Goal: Transaction & Acquisition: Purchase product/service

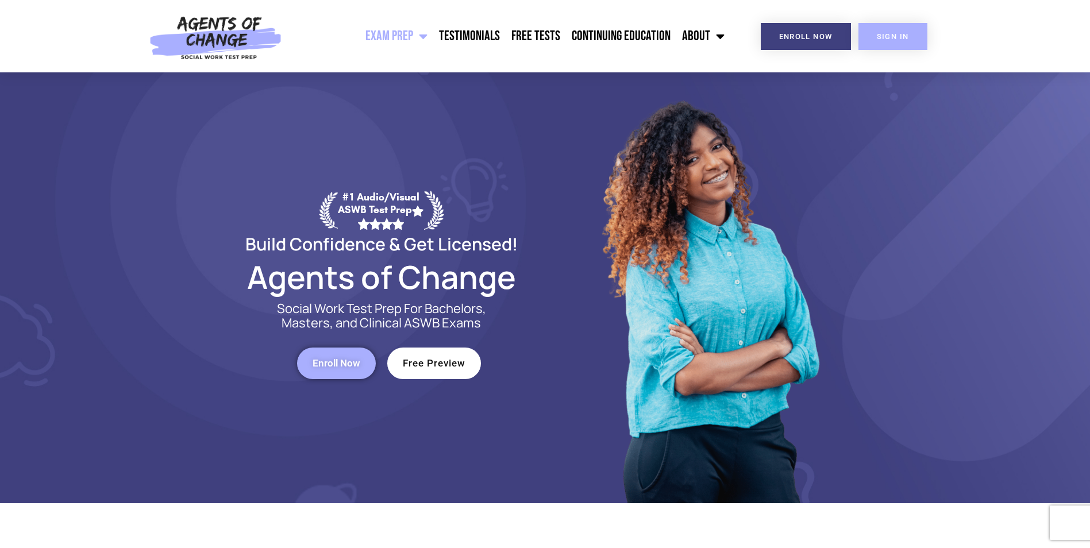
click at [883, 29] on link "SIGN IN" at bounding box center [892, 36] width 69 height 27
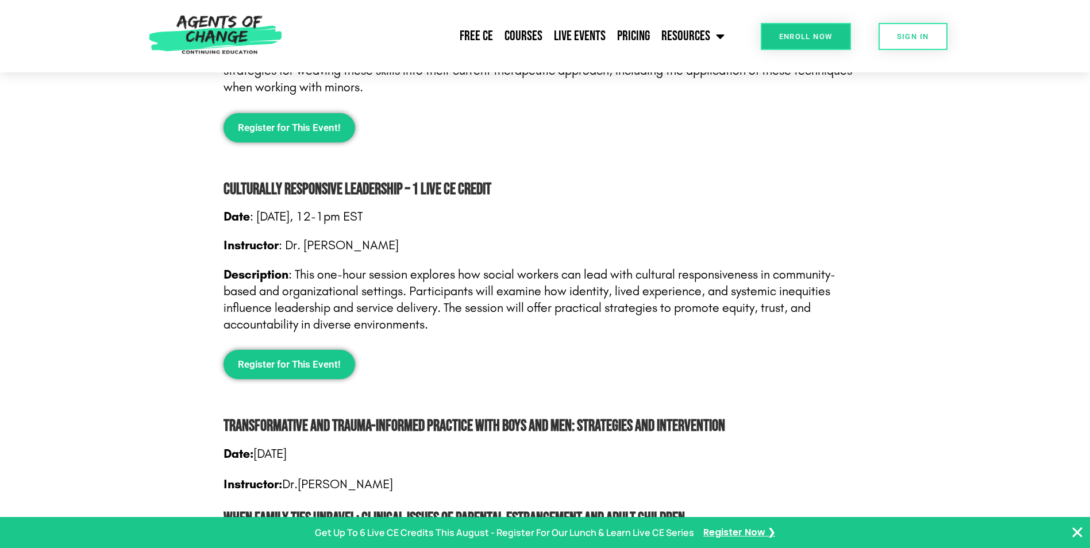
scroll to position [883, 0]
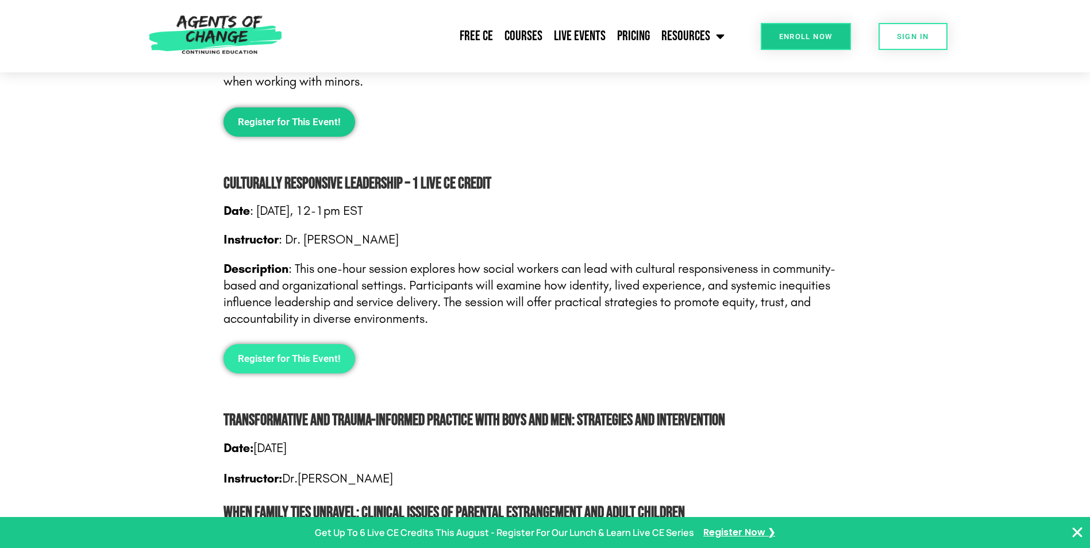
click at [283, 356] on span "Register for This Event!" at bounding box center [289, 359] width 103 height 10
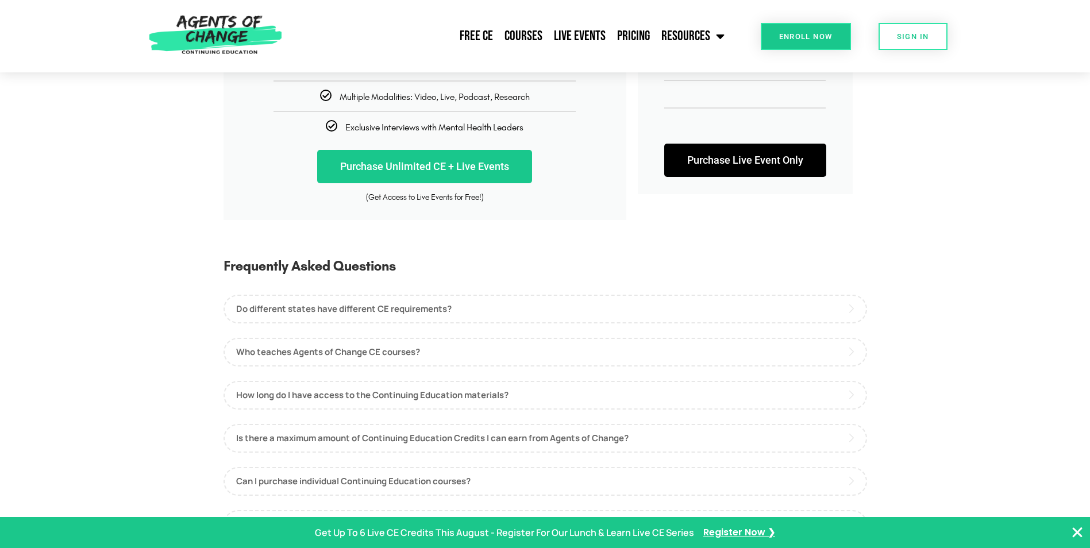
scroll to position [402, 0]
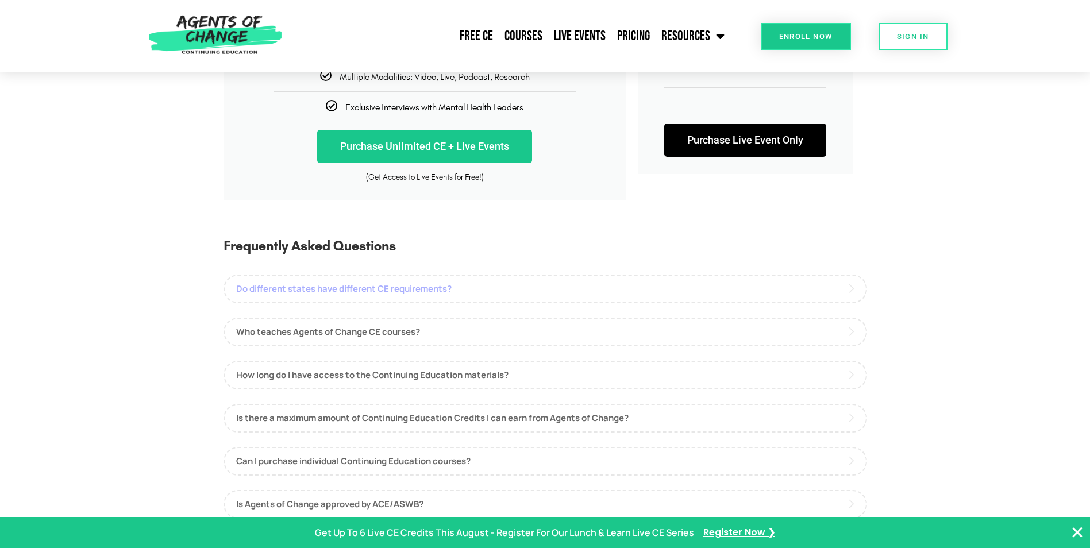
click at [442, 287] on link "Do different states have different CE requirements?" at bounding box center [544, 289] width 643 height 29
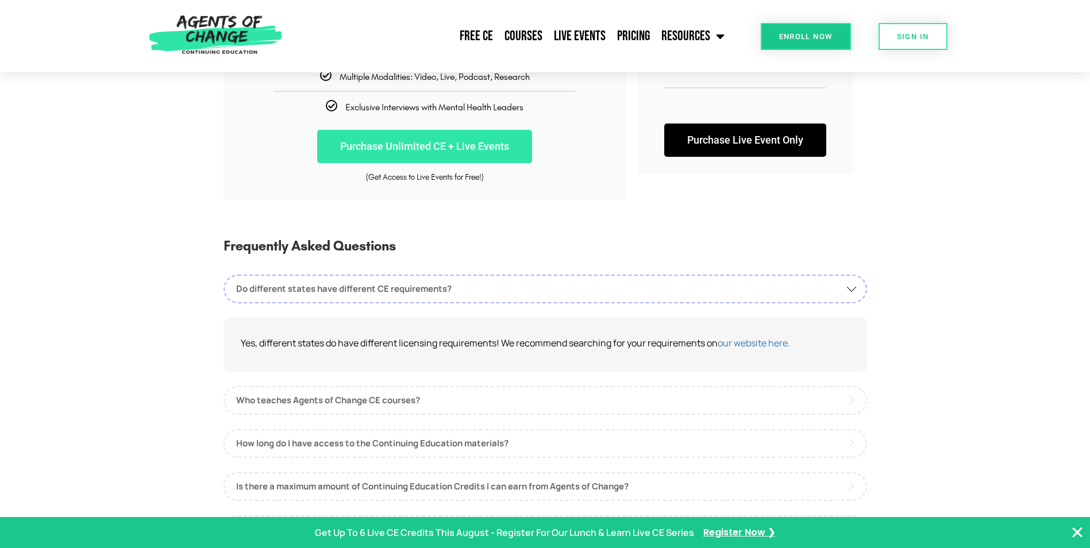
click at [476, 144] on link "Purchase Unlimited CE + Live Events" at bounding box center [424, 146] width 215 height 33
